Goal: Navigation & Orientation: Find specific page/section

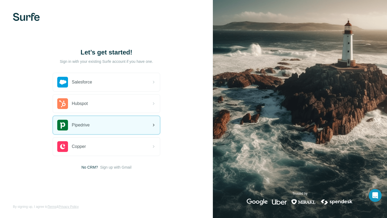
click at [112, 131] on div "Pipedrive" at bounding box center [106, 125] width 107 height 18
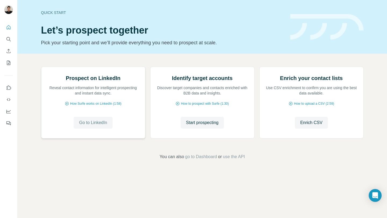
click at [89, 126] on span "Go to LinkedIn" at bounding box center [93, 123] width 28 height 6
click at [3, 40] on div at bounding box center [8, 73] width 17 height 109
click at [9, 41] on icon "Search" at bounding box center [8, 39] width 5 height 5
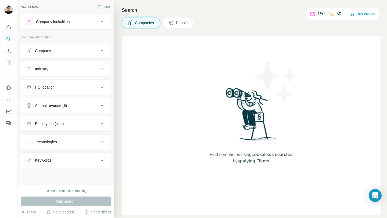
click at [75, 49] on div "Company" at bounding box center [62, 50] width 73 height 5
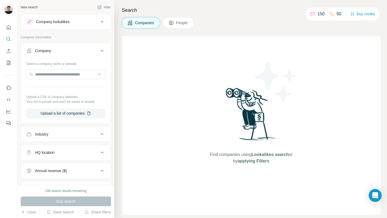
click at [80, 50] on div "Company" at bounding box center [62, 50] width 73 height 5
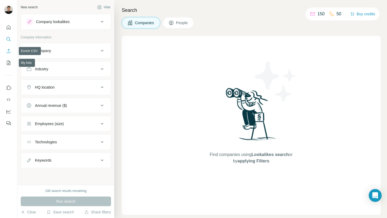
click at [8, 55] on button "Enrich CSV" at bounding box center [8, 51] width 9 height 10
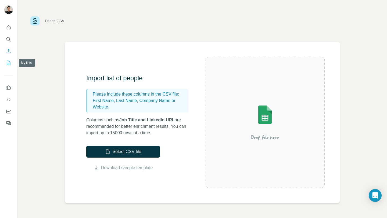
click at [9, 64] on icon "My lists" at bounding box center [8, 62] width 5 height 5
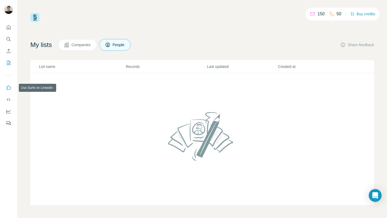
click at [8, 86] on icon "Use Surfe on LinkedIn" at bounding box center [8, 87] width 5 height 5
click at [12, 29] on button "Quick start" at bounding box center [8, 28] width 9 height 10
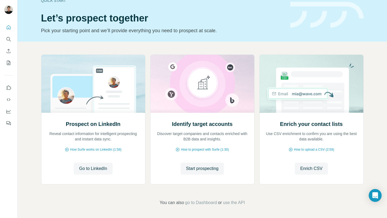
scroll to position [13, 0]
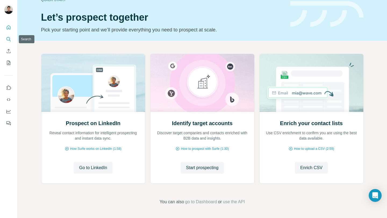
click at [9, 38] on icon "Search" at bounding box center [8, 39] width 5 height 5
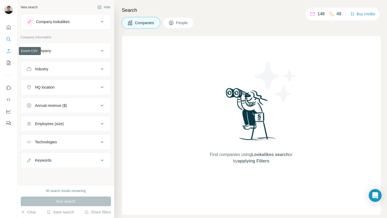
click at [8, 49] on icon "Enrich CSV" at bounding box center [8, 50] width 5 height 5
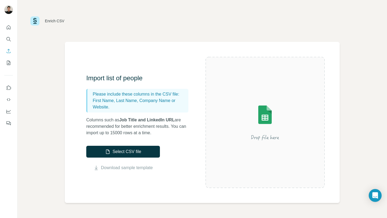
click at [6, 69] on div at bounding box center [8, 73] width 17 height 109
click at [8, 66] on button "My lists" at bounding box center [8, 63] width 9 height 10
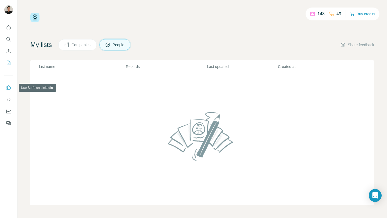
click at [8, 92] on button "Use Surfe on LinkedIn" at bounding box center [8, 88] width 9 height 10
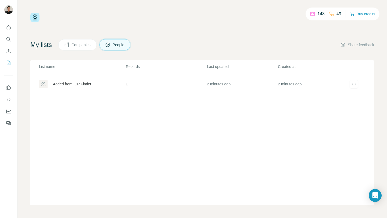
click at [89, 41] on button "Companies" at bounding box center [77, 44] width 38 height 11
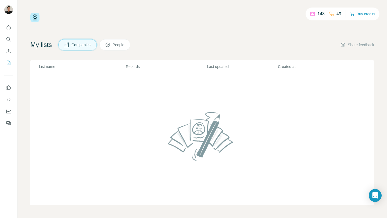
click at [129, 41] on button "People" at bounding box center [114, 44] width 31 height 11
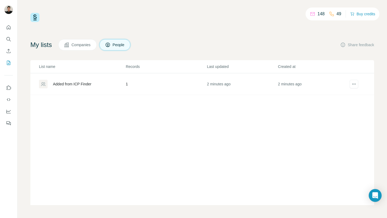
click at [90, 51] on div "My lists Companies People Share feedback List name Records Last updated Created…" at bounding box center [202, 122] width 344 height 166
click at [353, 85] on icon "actions" at bounding box center [353, 83] width 5 height 5
click at [90, 51] on div "My lists Companies People Share feedback List name Records Last updated Created…" at bounding box center [202, 122] width 344 height 166
click at [91, 46] on span "Companies" at bounding box center [81, 44] width 20 height 5
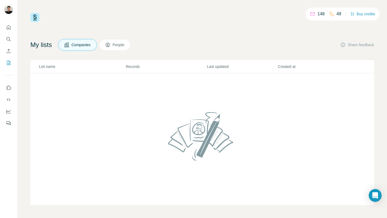
click at [358, 41] on div "My lists Companies People Share feedback" at bounding box center [202, 44] width 344 height 11
click at [358, 42] on div "My lists Companies People Share feedback" at bounding box center [202, 44] width 344 height 11
click at [356, 46] on button "Share feedback" at bounding box center [357, 44] width 34 height 5
